Goal: Task Accomplishment & Management: Manage account settings

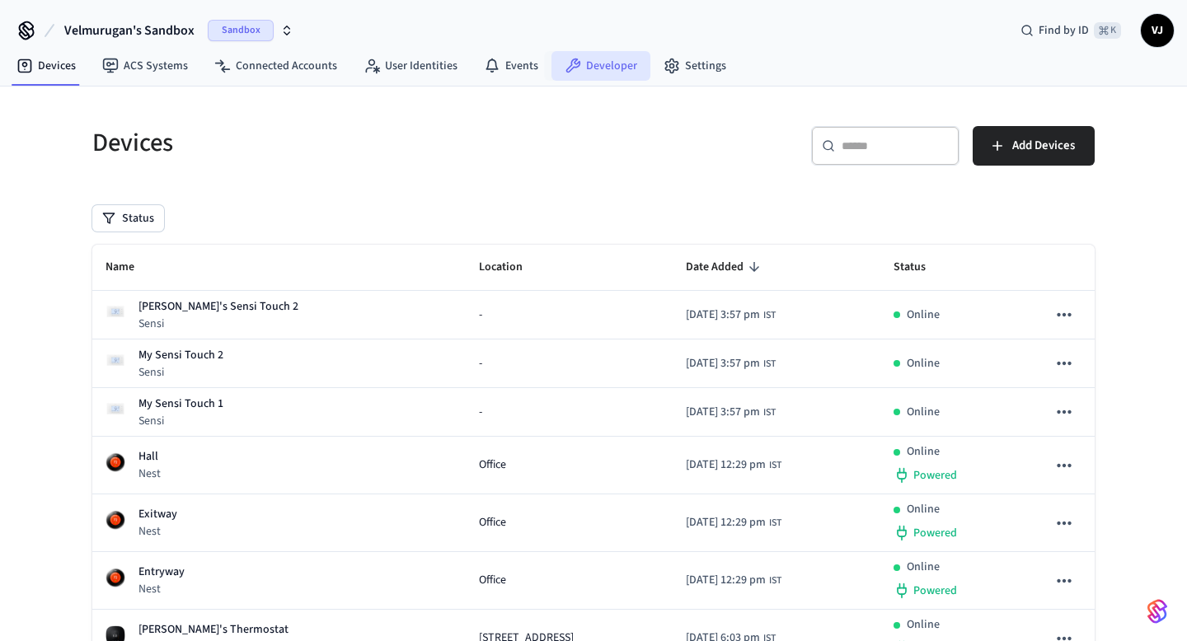
click at [582, 68] on link "Developer" at bounding box center [600, 66] width 99 height 30
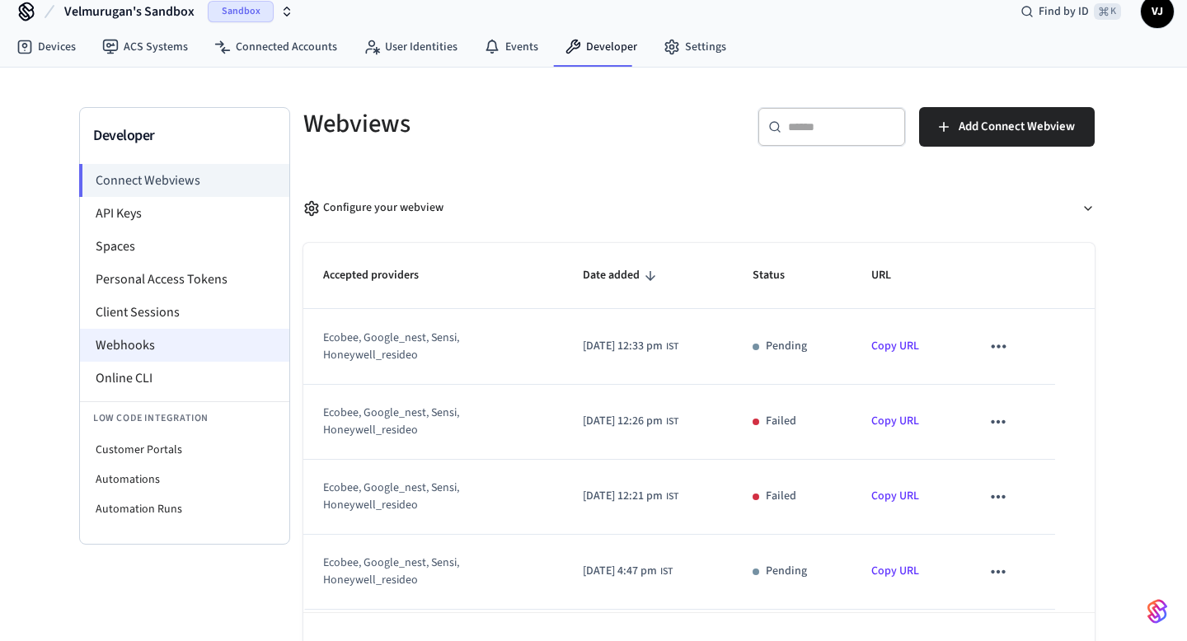
scroll to position [26, 0]
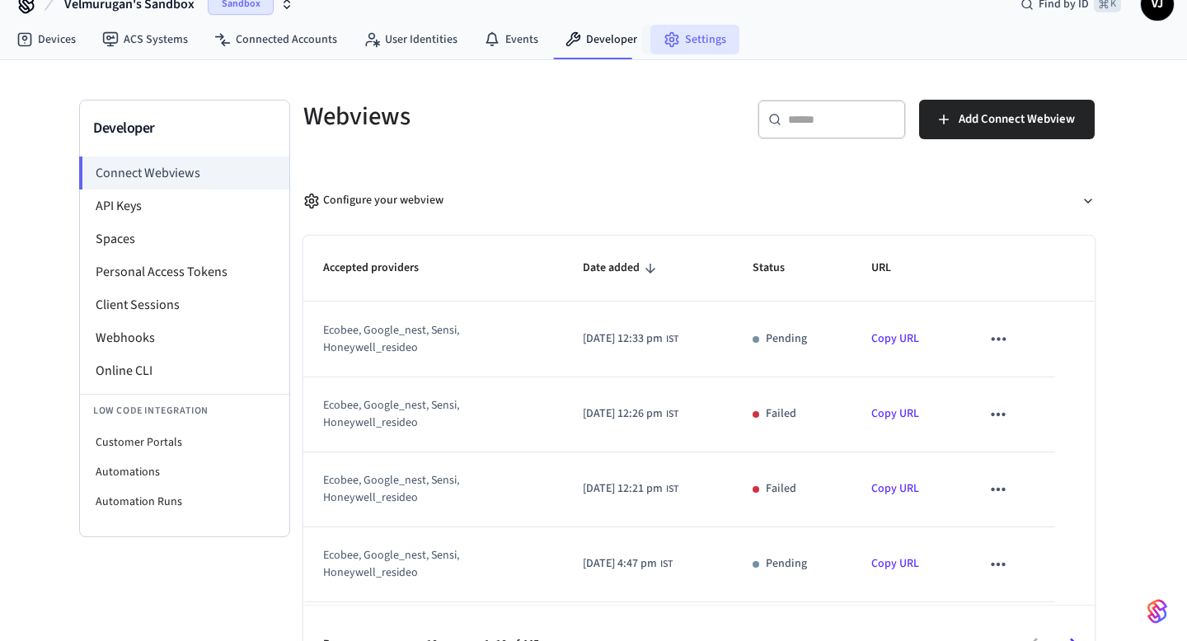
click at [678, 39] on link "Settings" at bounding box center [694, 40] width 89 height 30
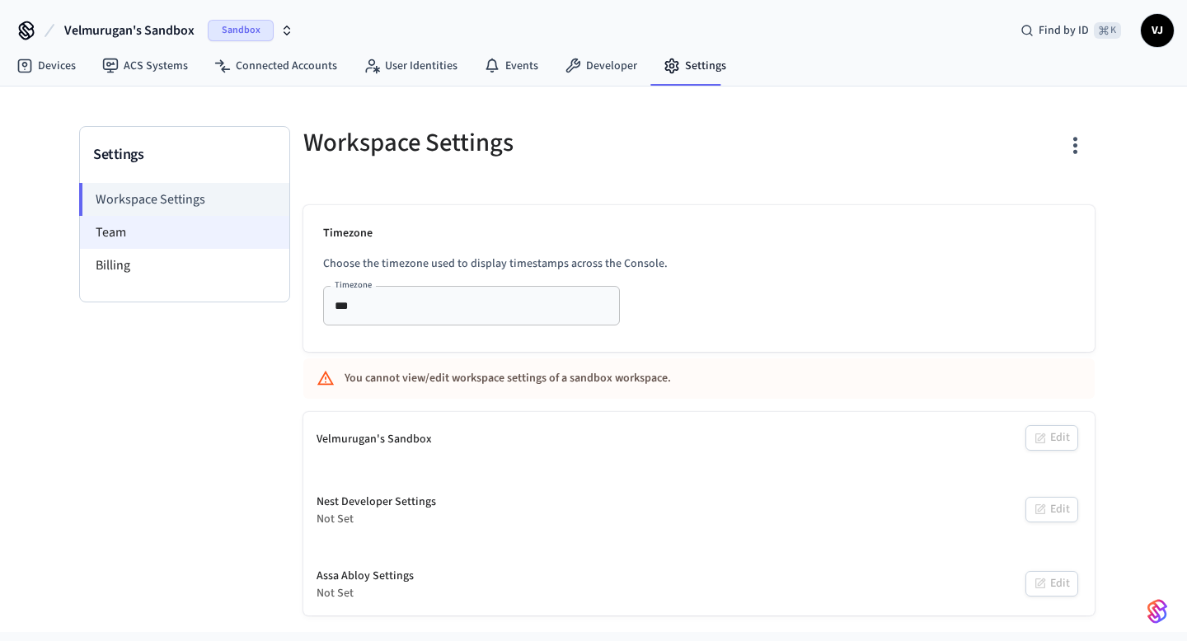
click at [186, 218] on li "Team" at bounding box center [184, 232] width 209 height 33
click at [176, 234] on li "Team" at bounding box center [184, 232] width 209 height 33
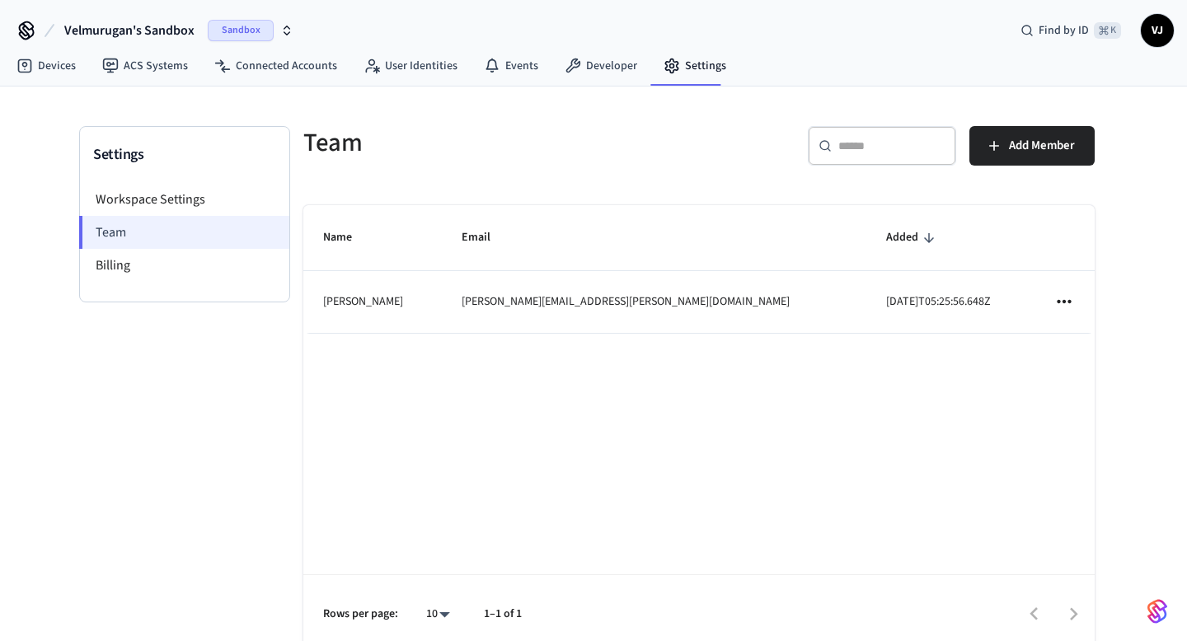
click at [100, 228] on li "Team" at bounding box center [184, 232] width 210 height 33
click at [1054, 138] on span "Add Member" at bounding box center [1042, 145] width 66 height 21
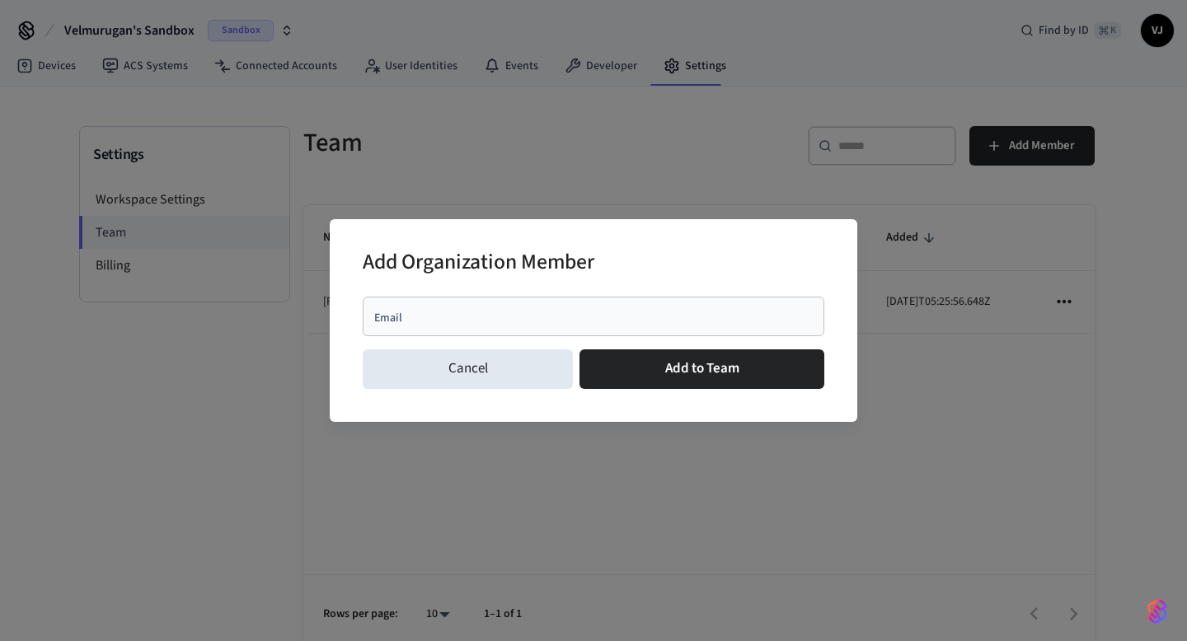
click at [556, 307] on div "Email" at bounding box center [594, 317] width 462 height 40
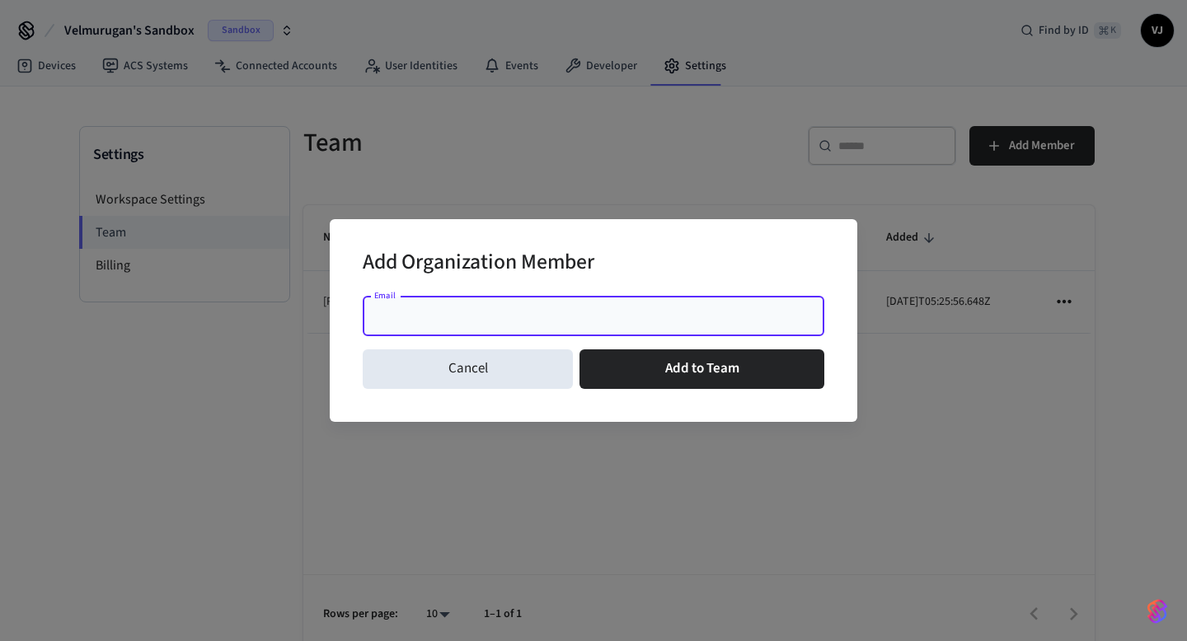
paste input "**********"
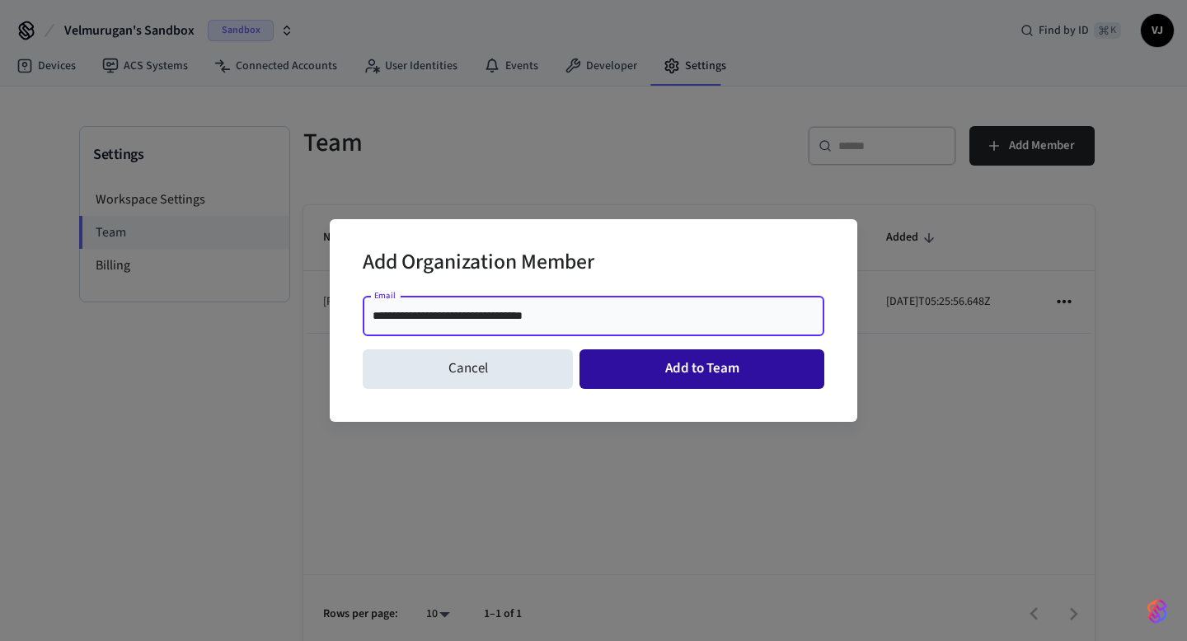
type input "**********"
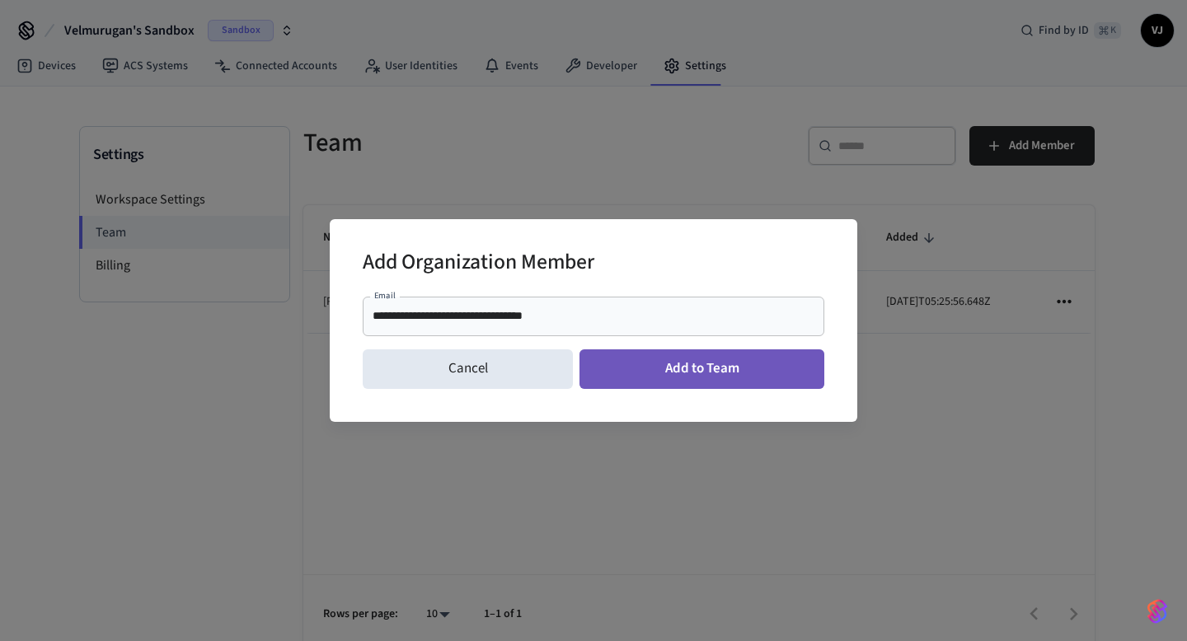
click at [688, 363] on button "Add to Team" at bounding box center [701, 369] width 245 height 40
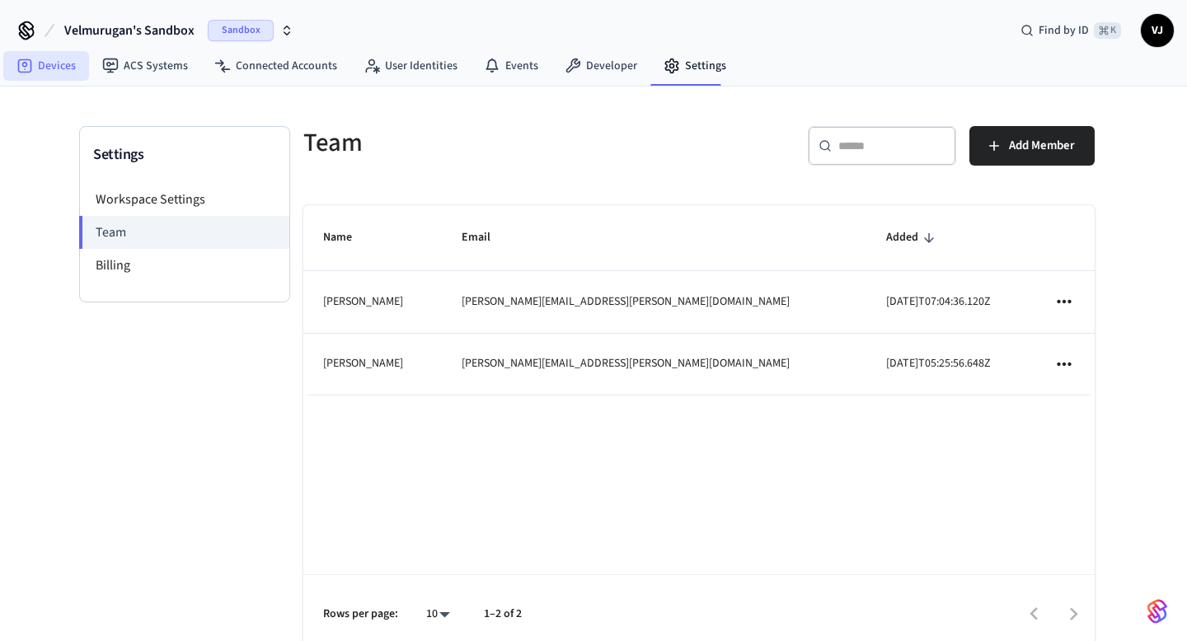
click at [72, 73] on link "Devices" at bounding box center [46, 66] width 86 height 30
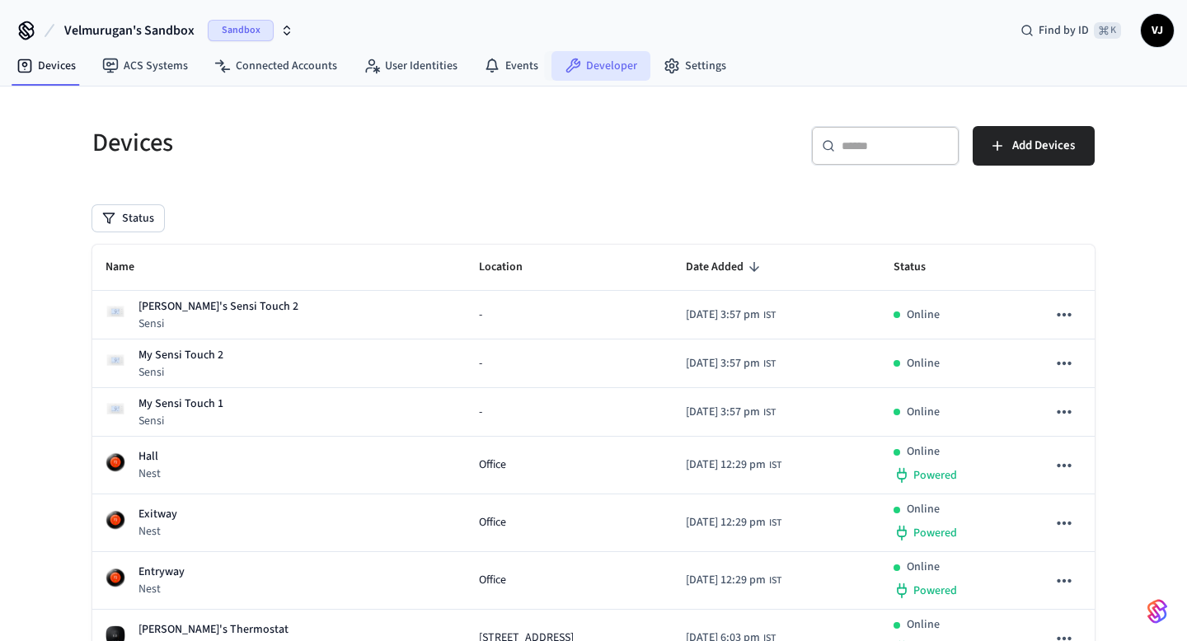
click at [623, 72] on link "Developer" at bounding box center [600, 66] width 99 height 30
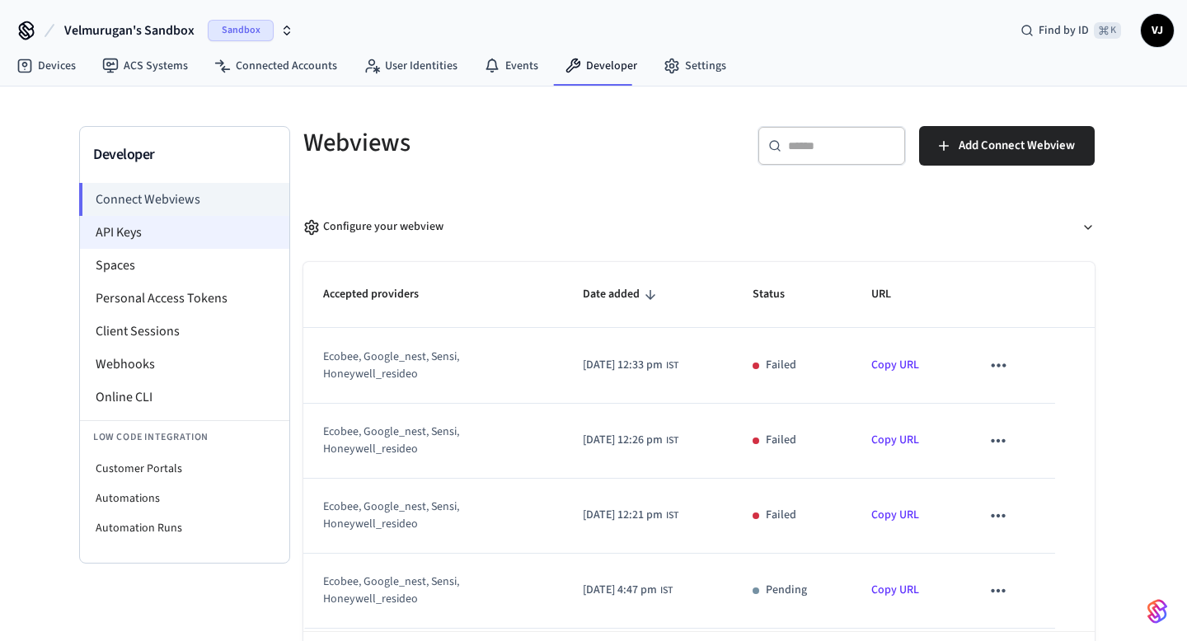
click at [190, 238] on li "API Keys" at bounding box center [184, 232] width 209 height 33
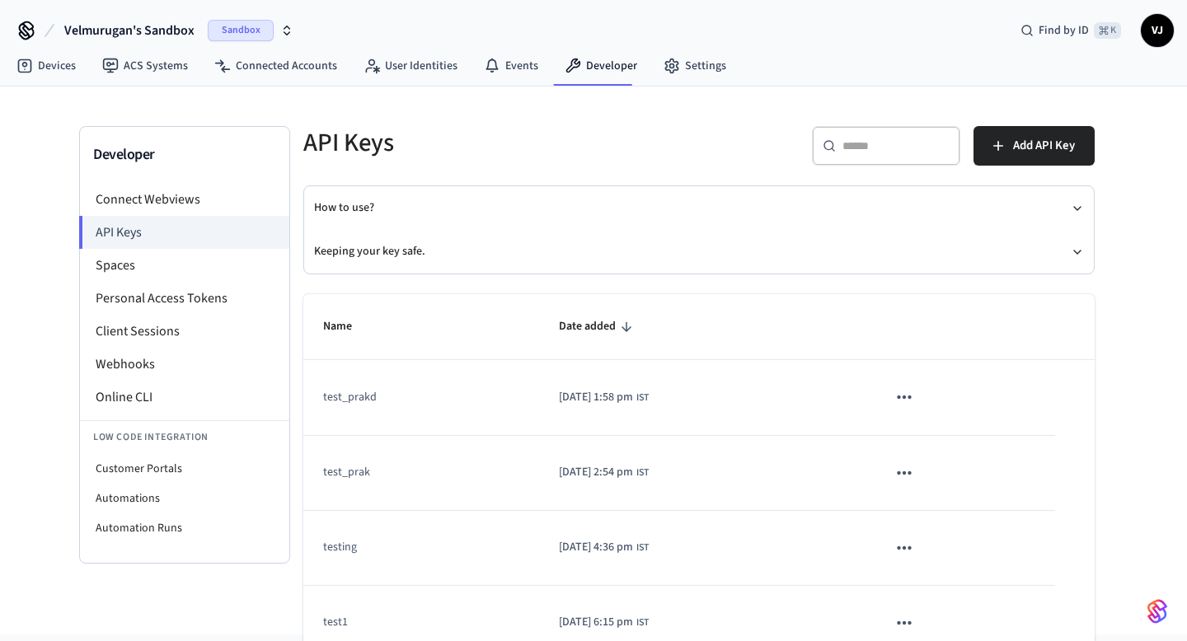
scroll to position [168, 0]
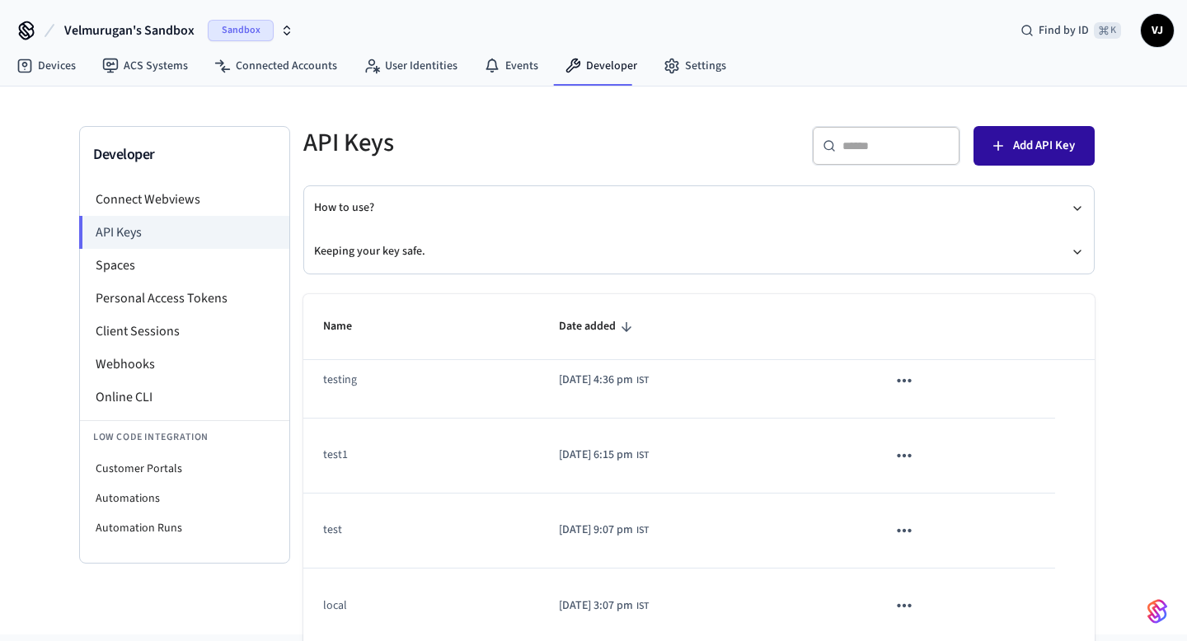
click at [1039, 153] on span "Add API Key" at bounding box center [1044, 145] width 62 height 21
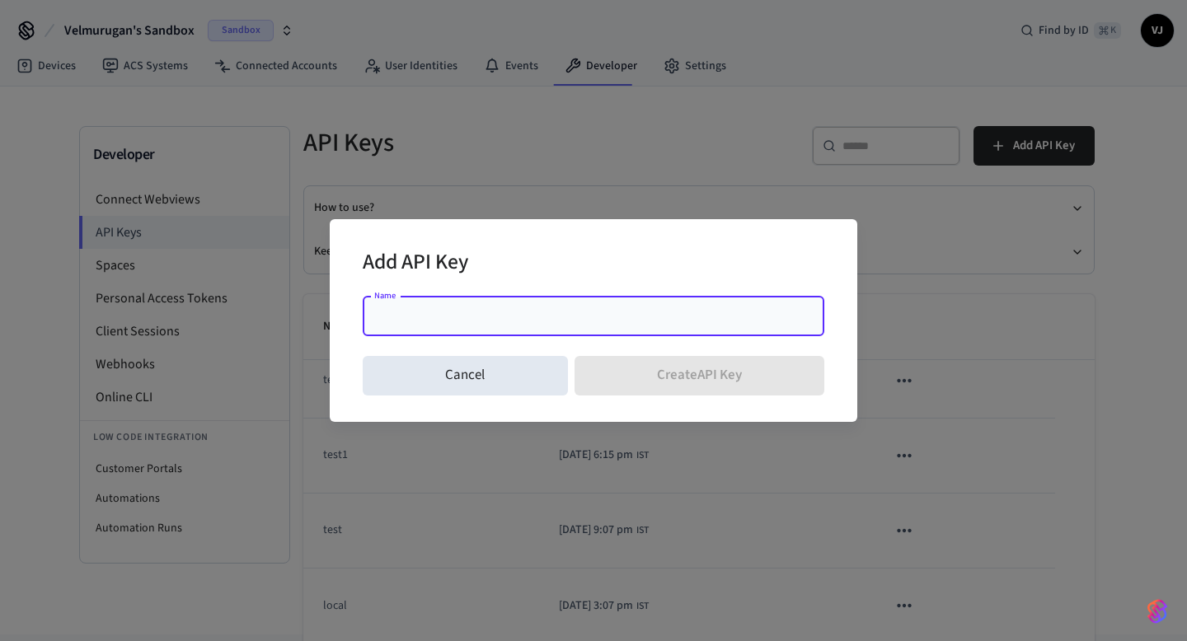
type input "*"
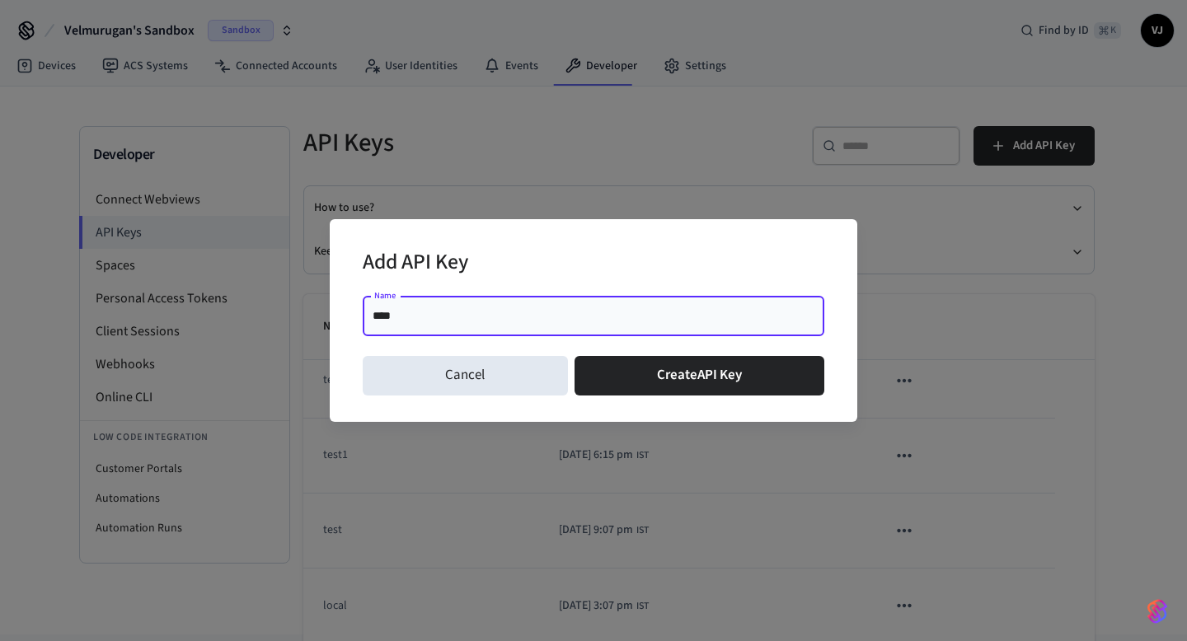
type input "*****"
click button "Create API Key" at bounding box center [700, 376] width 251 height 40
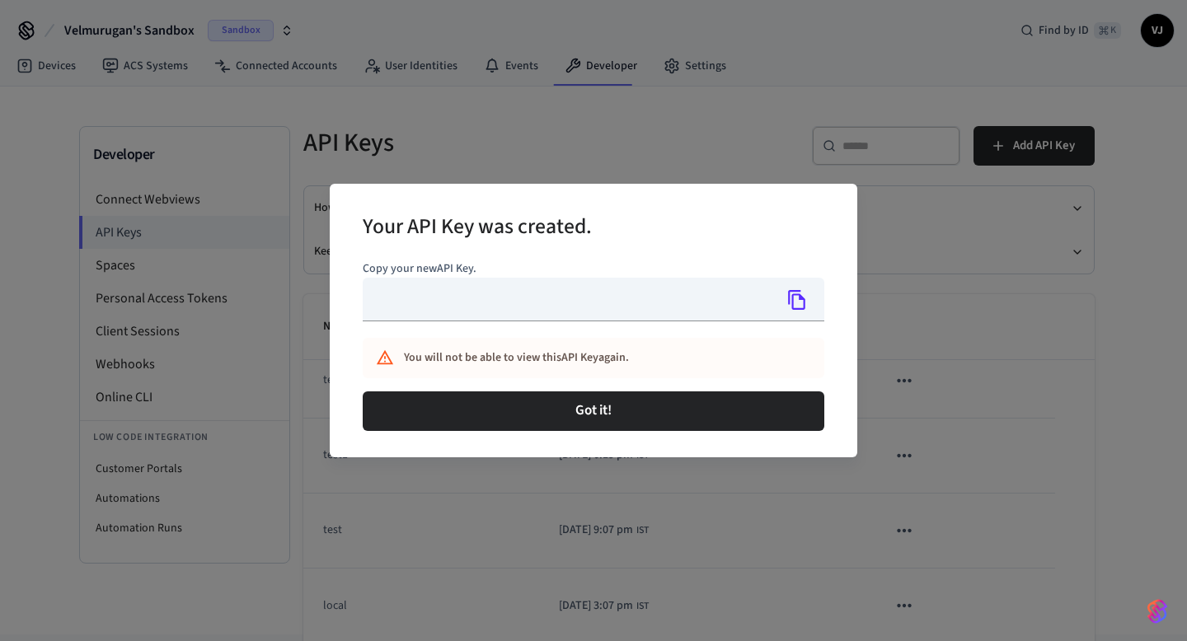
type input "**********"
click at [811, 299] on button "Copy" at bounding box center [797, 300] width 35 height 35
